Goal: Information Seeking & Learning: Learn about a topic

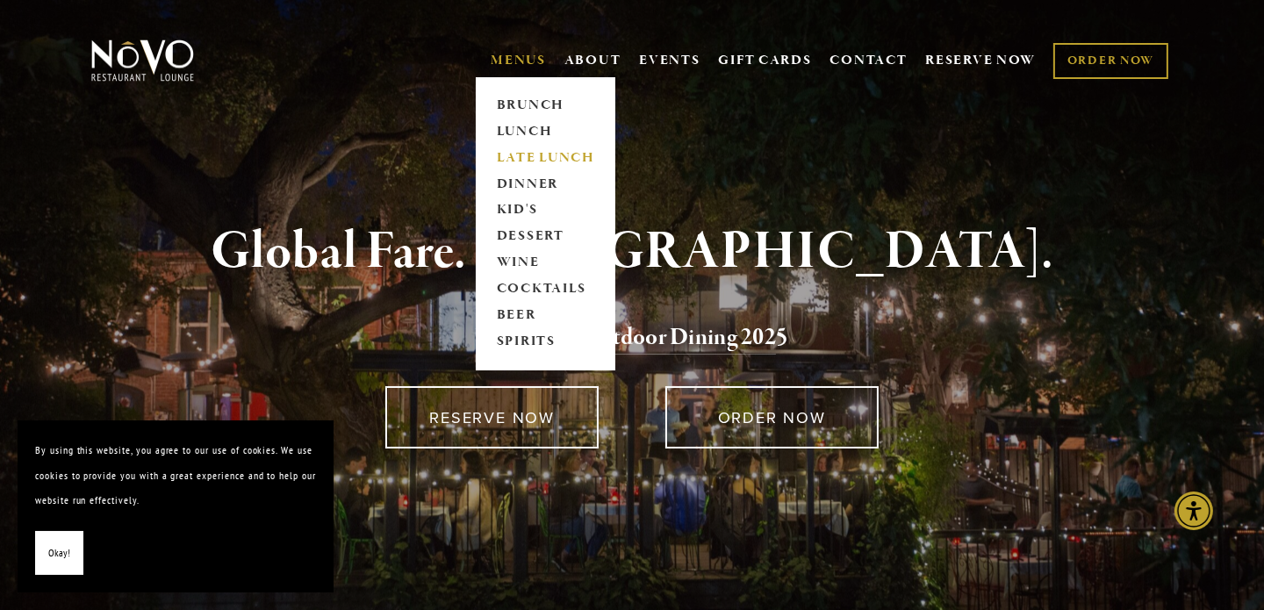
click at [506, 159] on link "LATE LUNCH" at bounding box center [546, 158] width 110 height 26
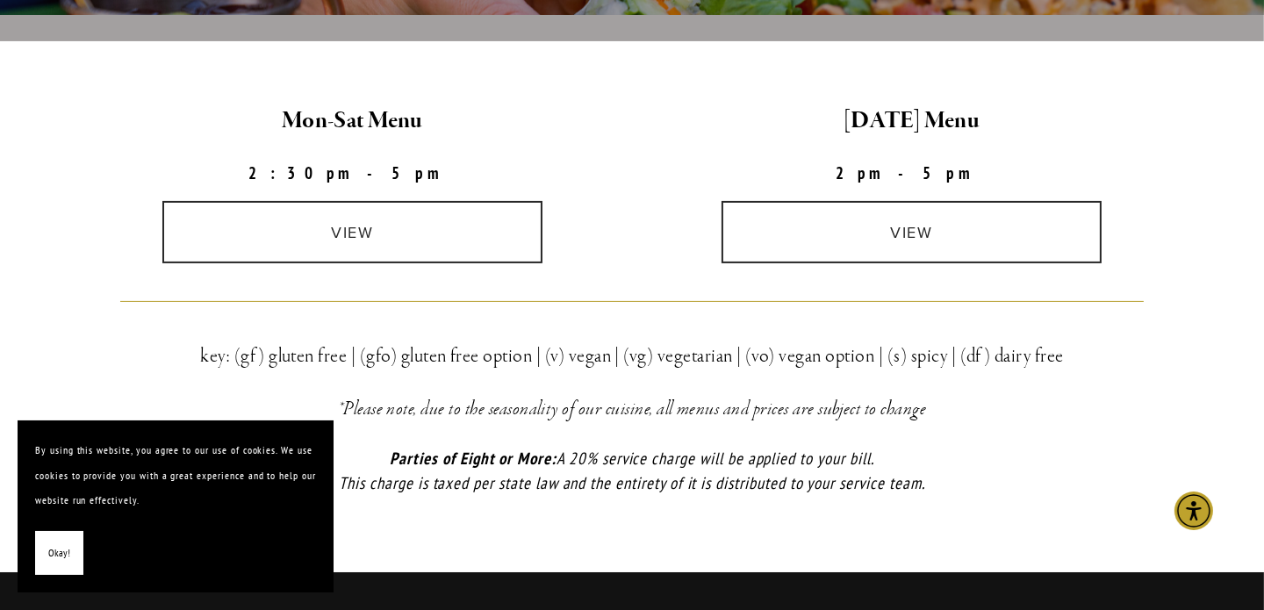
scroll to position [527, 0]
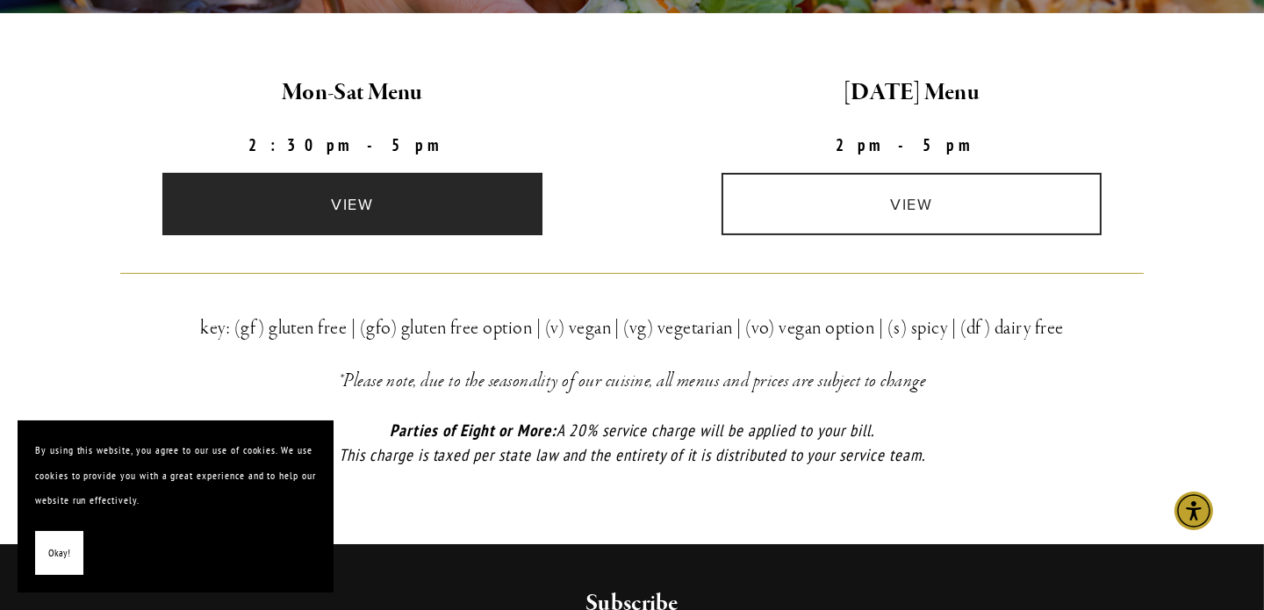
click at [375, 200] on link "view" at bounding box center [352, 204] width 381 height 62
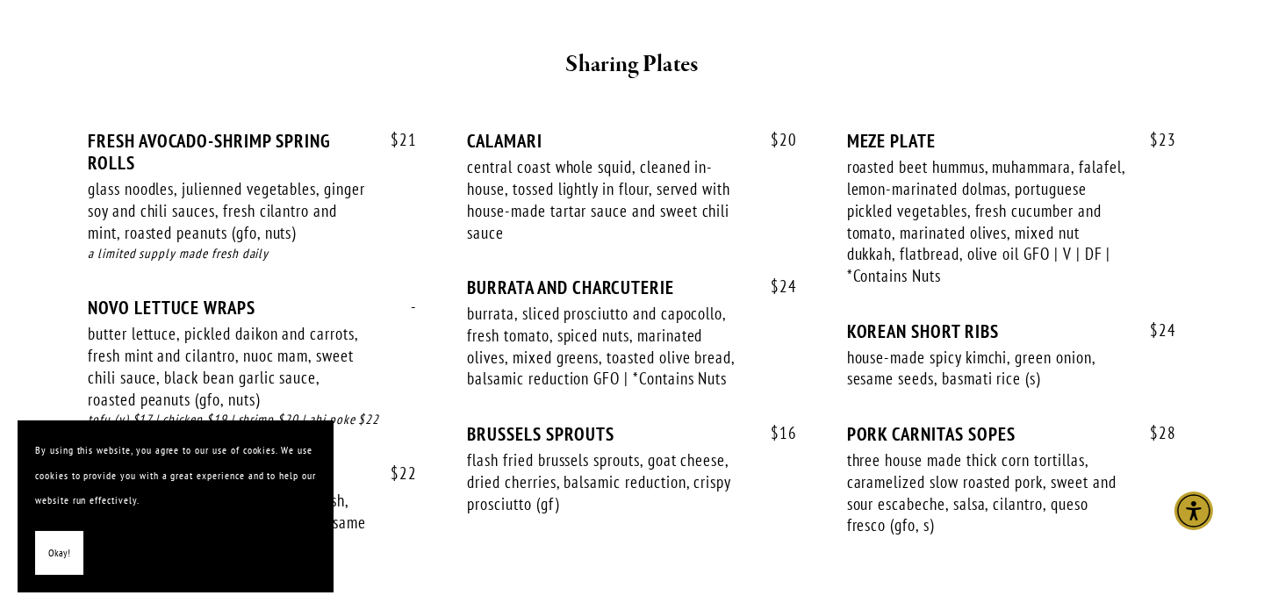
scroll to position [1054, 0]
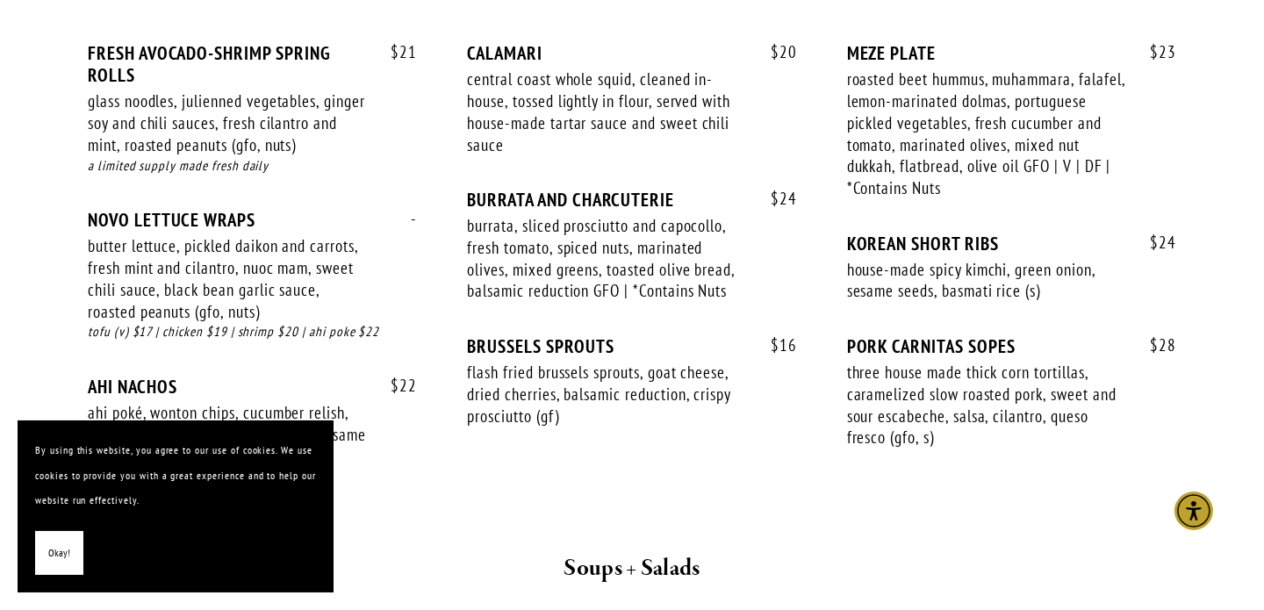
click at [68, 548] on span "Okay!" at bounding box center [59, 553] width 22 height 25
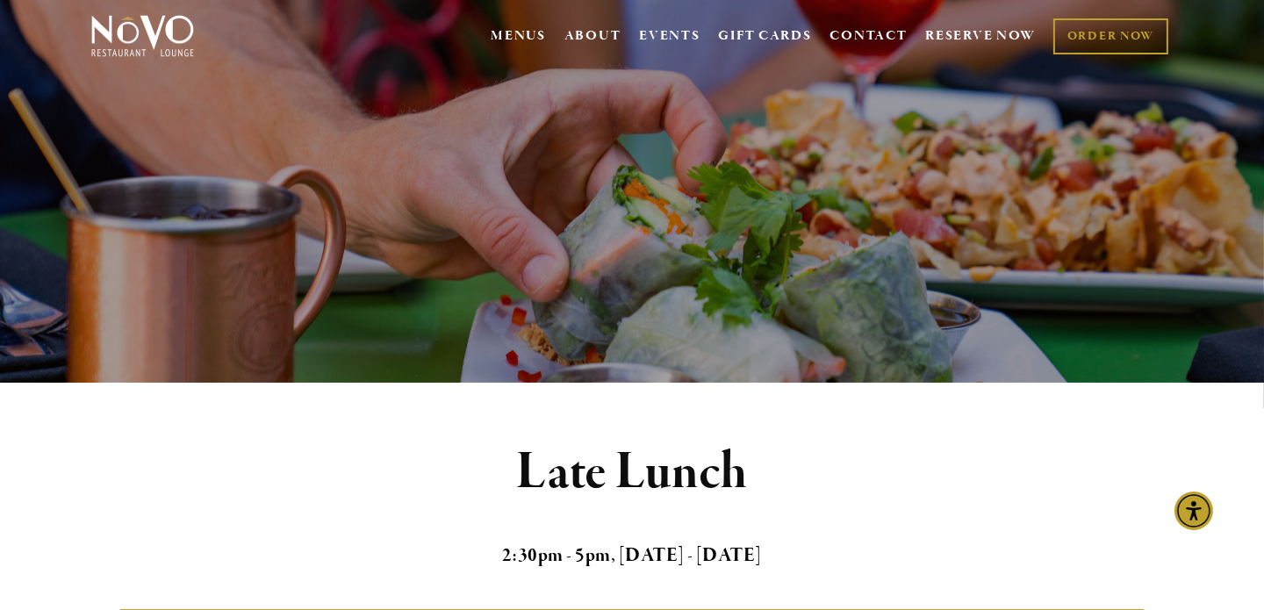
scroll to position [0, 0]
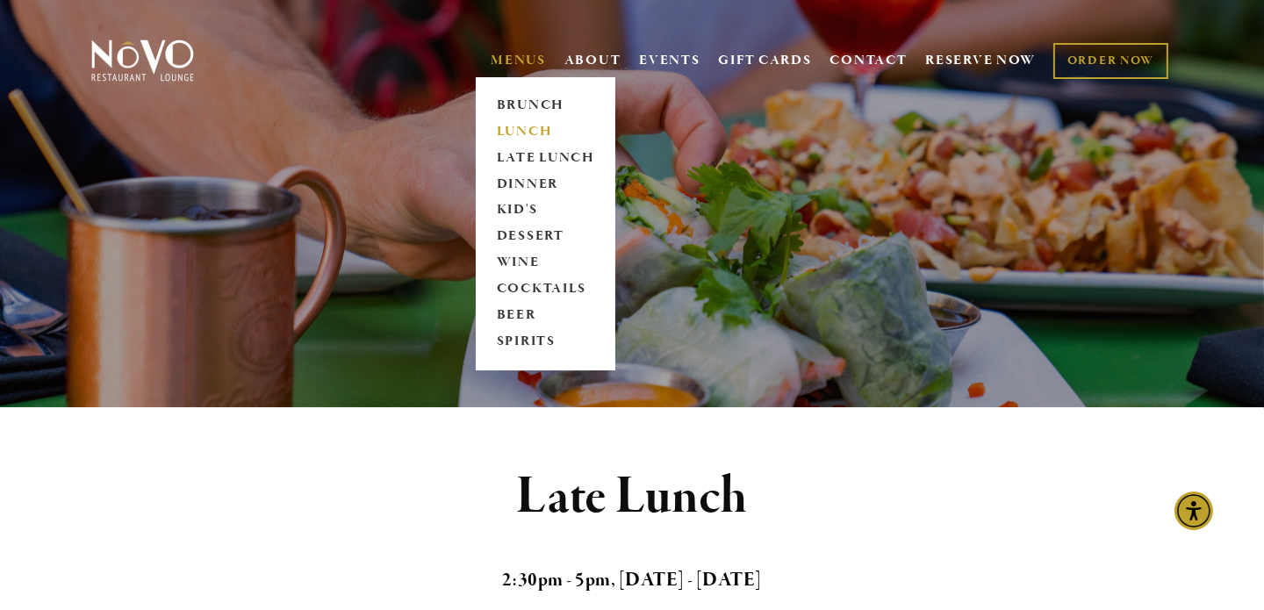
click at [514, 129] on link "LUNCH" at bounding box center [546, 132] width 110 height 26
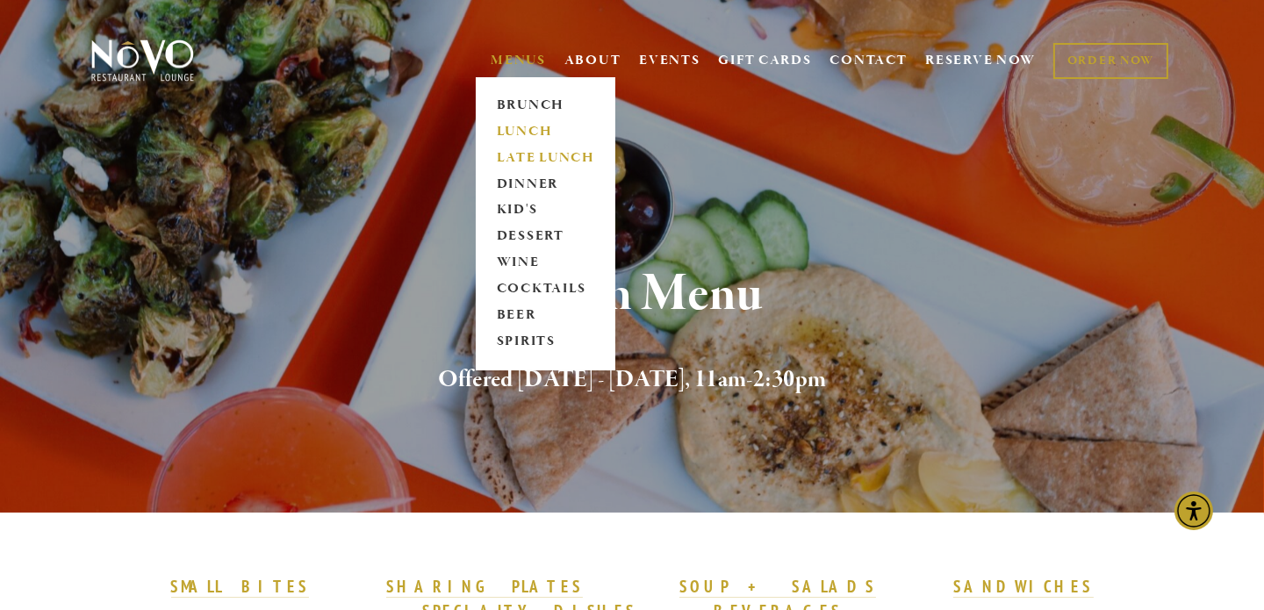
click at [528, 156] on link "LATE LUNCH" at bounding box center [546, 158] width 110 height 26
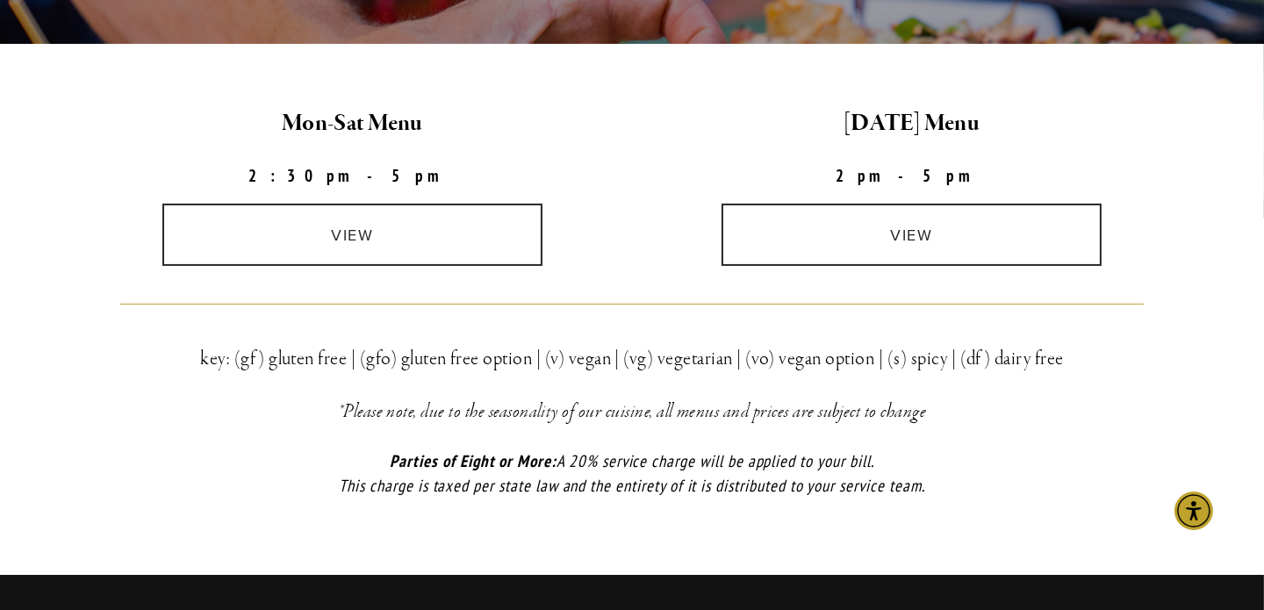
scroll to position [296, 0]
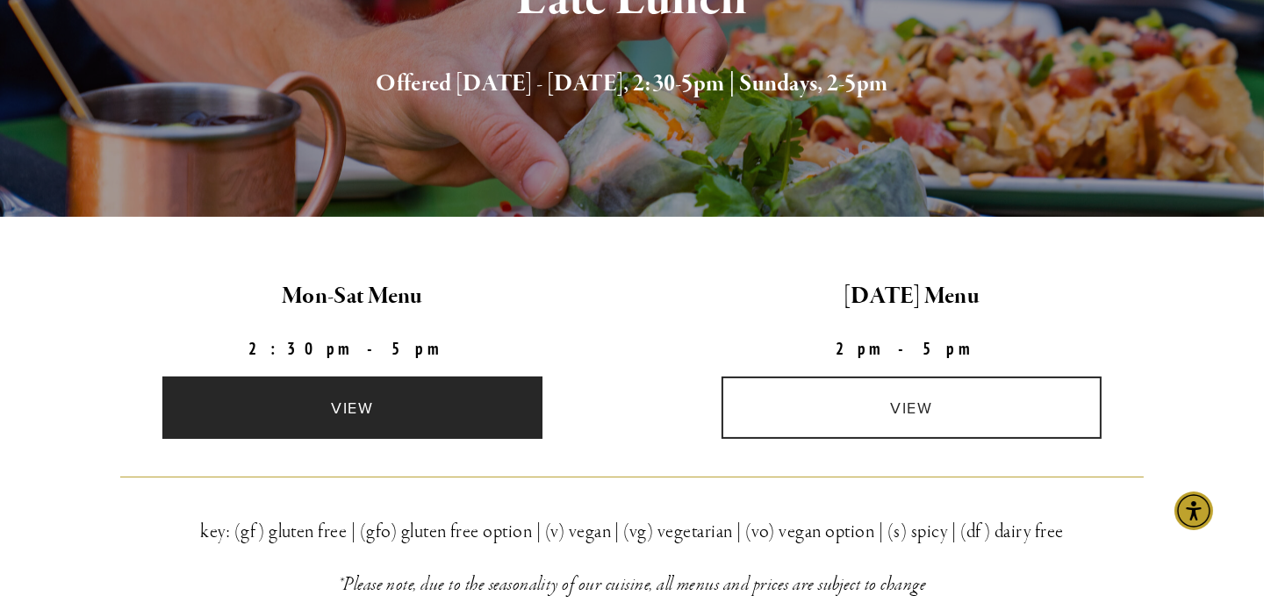
click at [351, 413] on link "view" at bounding box center [352, 408] width 381 height 62
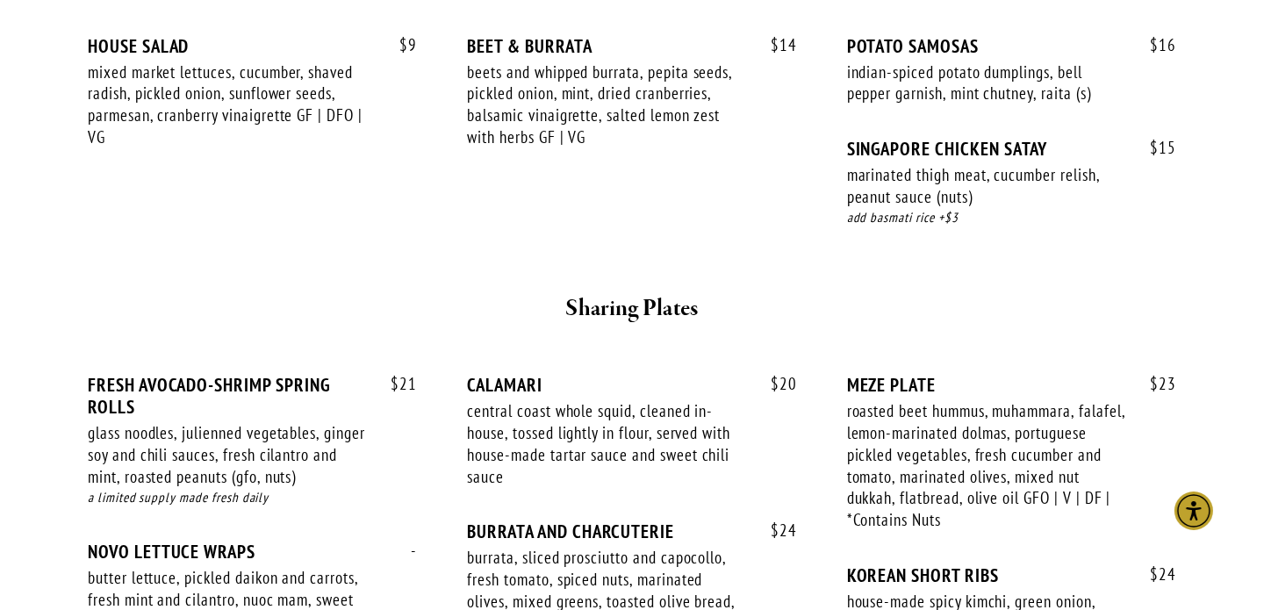
scroll to position [519, 0]
